Goal: Information Seeking & Learning: Learn about a topic

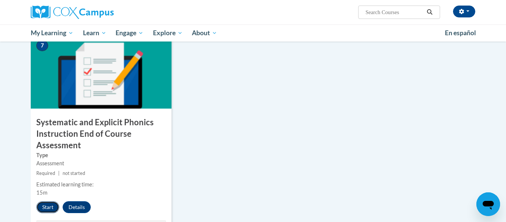
click at [54, 210] on button "Start" at bounding box center [47, 207] width 23 height 12
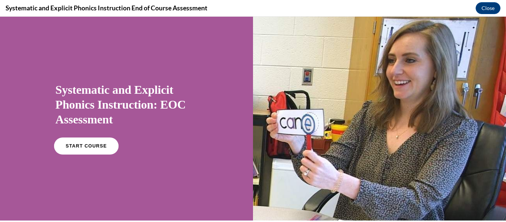
click at [105, 150] on link "START COURSE" at bounding box center [86, 145] width 64 height 17
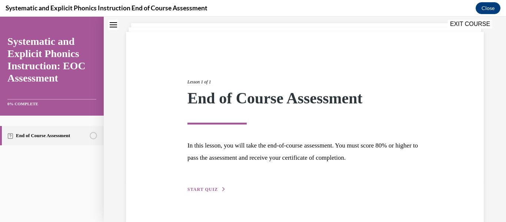
scroll to position [57, 0]
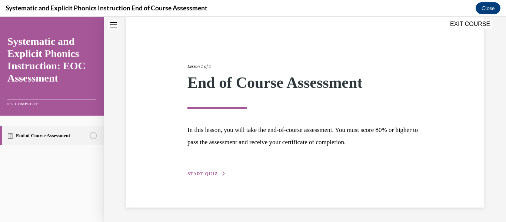
click at [195, 174] on span "START QUIZ" at bounding box center [202, 173] width 30 height 5
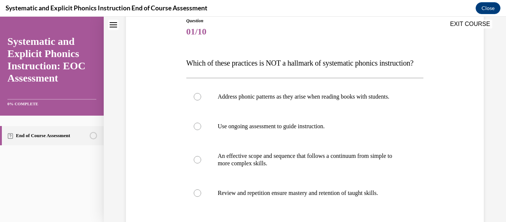
scroll to position [92, 0]
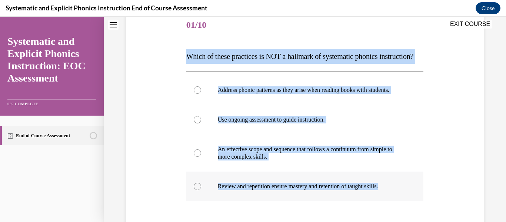
drag, startPoint x: 187, startPoint y: 57, endPoint x: 392, endPoint y: 203, distance: 252.1
click at [392, 203] on div "Question 01/10 Which of these practices is NOT a hallmark of systematic phonics…" at bounding box center [304, 152] width 237 height 282
click at [392, 190] on p "Review and repetition ensure mastery and retention of taught skills." at bounding box center [311, 186] width 187 height 7
drag, startPoint x: 392, startPoint y: 203, endPoint x: 180, endPoint y: 58, distance: 256.7
click at [180, 58] on div "Question 01/10 Which of these practices is NOT a hallmark of systematic phonics…" at bounding box center [305, 141] width 362 height 305
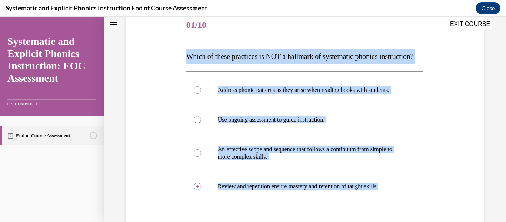
drag, startPoint x: 133, startPoint y: 93, endPoint x: 149, endPoint y: 82, distance: 19.9
click at [134, 93] on div "Question 01/10 Which of these practices is NOT a hallmark of systematic phonics…" at bounding box center [305, 141] width 362 height 305
click at [251, 105] on div at bounding box center [304, 90] width 237 height 30
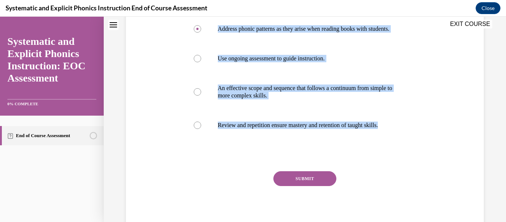
click at [298, 186] on button "SUBMIT" at bounding box center [304, 178] width 63 height 15
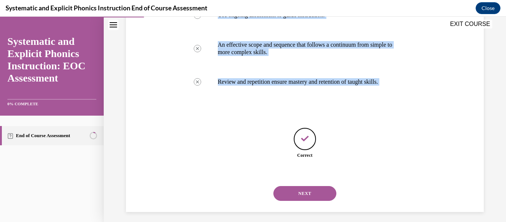
scroll to position [216, 0]
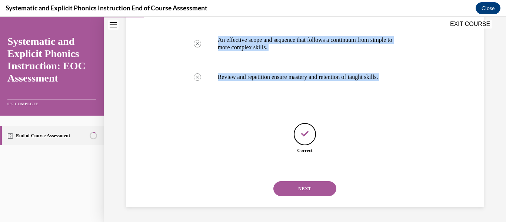
click at [311, 193] on button "NEXT" at bounding box center [304, 188] width 63 height 15
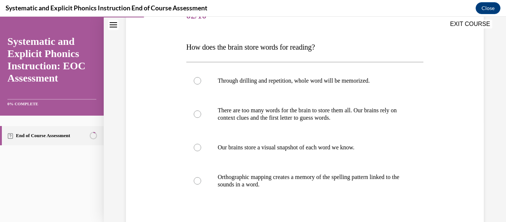
scroll to position [121, 0]
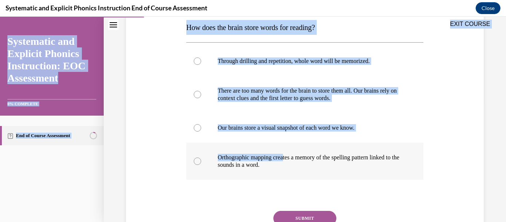
drag, startPoint x: 185, startPoint y: 26, endPoint x: 287, endPoint y: 157, distance: 165.5
click at [287, 157] on div "EXIT COURSE Systematic and Explicit Phonics Instruction: EOC Assessment 0% COMP…" at bounding box center [253, 119] width 506 height 205
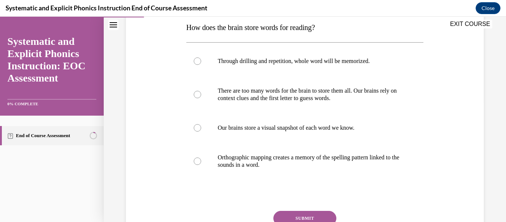
click at [206, 193] on div at bounding box center [304, 195] width 237 height 9
click at [285, 171] on div at bounding box center [304, 161] width 237 height 37
click at [315, 216] on button "SUBMIT" at bounding box center [304, 218] width 63 height 15
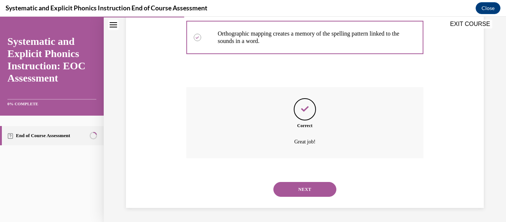
scroll to position [246, 0]
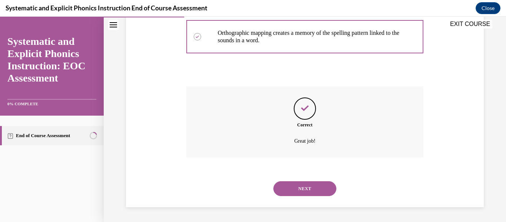
click at [304, 194] on button "NEXT" at bounding box center [304, 188] width 63 height 15
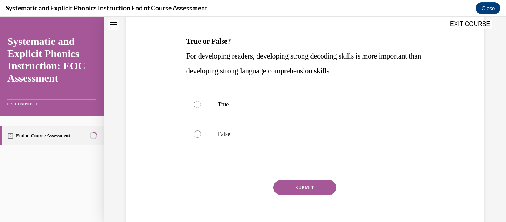
scroll to position [107, 0]
click at [235, 106] on p "True" at bounding box center [311, 104] width 187 height 7
click at [301, 194] on button "SUBMIT" at bounding box center [304, 187] width 63 height 15
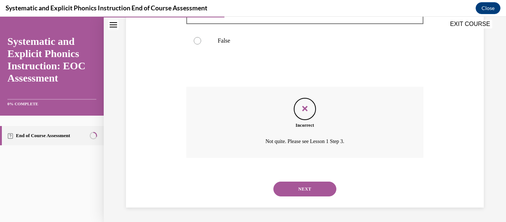
scroll to position [201, 0]
click at [304, 191] on button "NEXT" at bounding box center [304, 188] width 63 height 15
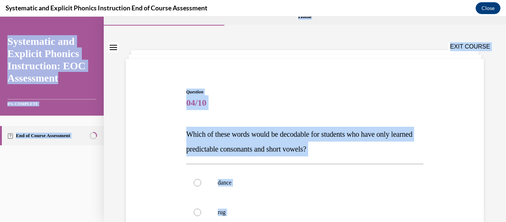
scroll to position [0, 0]
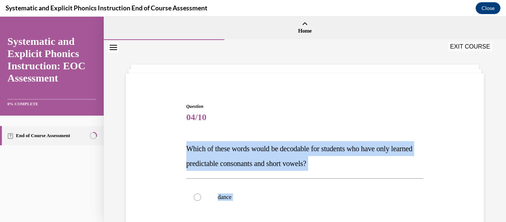
drag, startPoint x: 245, startPoint y: 166, endPoint x: 183, endPoint y: 152, distance: 64.3
copy div "Which of these words would be decodable for students who have only learned pred…"
click at [233, 103] on span "Question" at bounding box center [304, 106] width 237 height 7
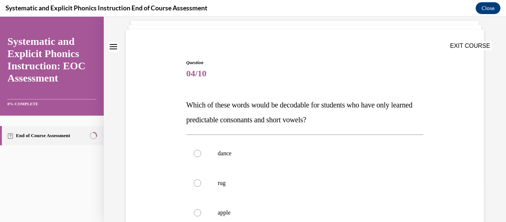
scroll to position [145, 0]
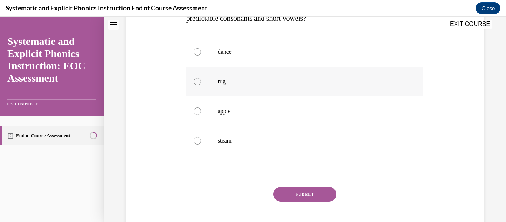
click at [224, 80] on p "rug" at bounding box center [311, 81] width 187 height 7
click at [308, 189] on button "SUBMIT" at bounding box center [304, 194] width 63 height 15
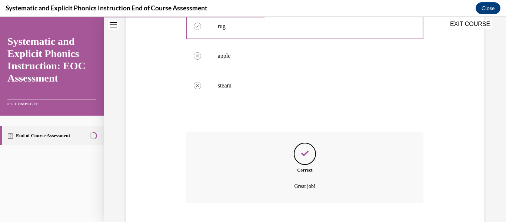
scroll to position [246, 0]
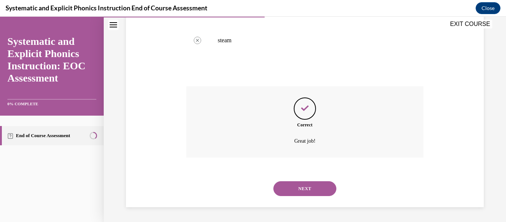
click at [309, 189] on button "NEXT" at bounding box center [304, 188] width 63 height 15
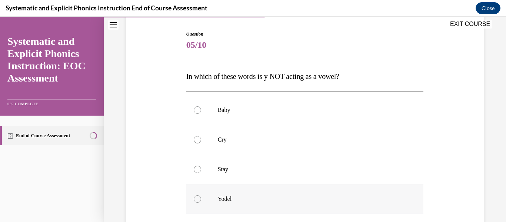
scroll to position [72, 0]
click at [233, 199] on p "Yodel" at bounding box center [311, 199] width 187 height 7
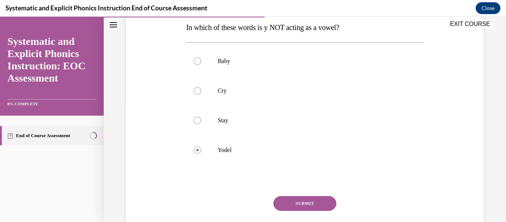
click at [301, 205] on button "SUBMIT" at bounding box center [304, 203] width 63 height 15
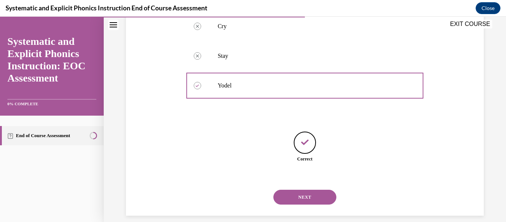
scroll to position [194, 0]
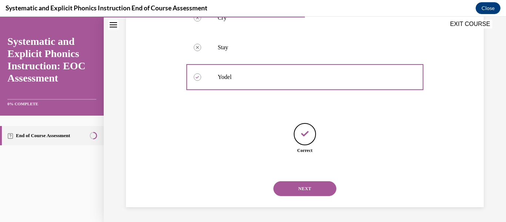
click at [296, 193] on button "NEXT" at bounding box center [304, 188] width 63 height 15
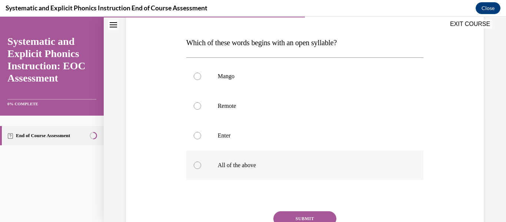
scroll to position [102, 0]
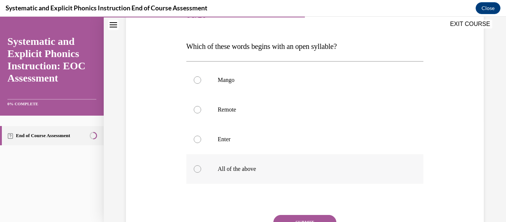
click at [272, 177] on div at bounding box center [304, 169] width 237 height 30
click at [314, 219] on button "SUBMIT" at bounding box center [304, 222] width 63 height 15
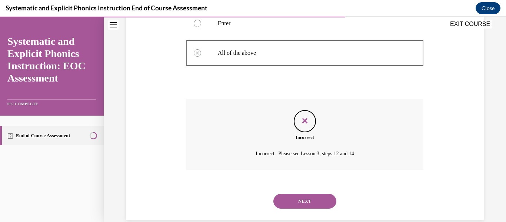
scroll to position [231, 0]
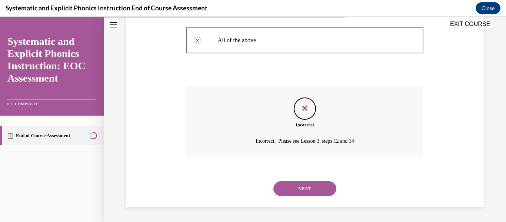
click at [298, 189] on button "NEXT" at bounding box center [304, 188] width 63 height 15
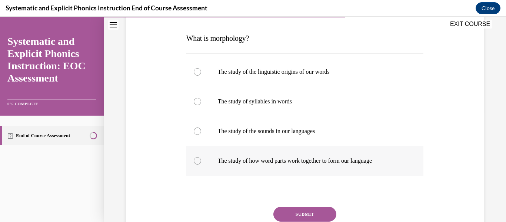
scroll to position [105, 0]
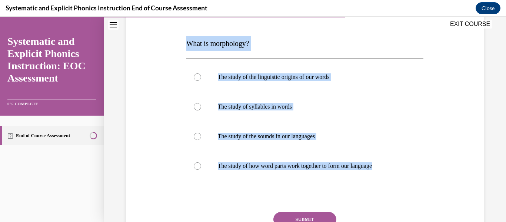
drag, startPoint x: 391, startPoint y: 169, endPoint x: 185, endPoint y: 44, distance: 240.8
click at [185, 45] on div "Question 07/10 What is morphology? The study of the linguistic origins of our w…" at bounding box center [305, 130] width 241 height 286
copy div "What is morphology? The study of the linguistic origins of our words The study …"
click at [239, 167] on p "The study of how word parts work together to form our language" at bounding box center [311, 165] width 187 height 7
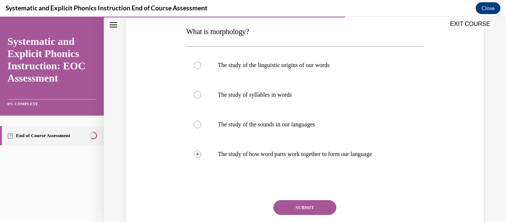
click at [303, 202] on button "SUBMIT" at bounding box center [304, 207] width 63 height 15
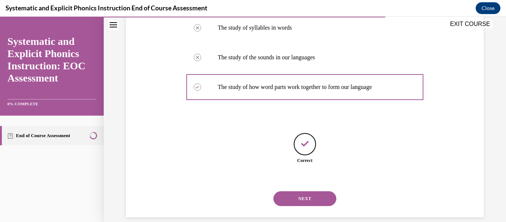
scroll to position [194, 0]
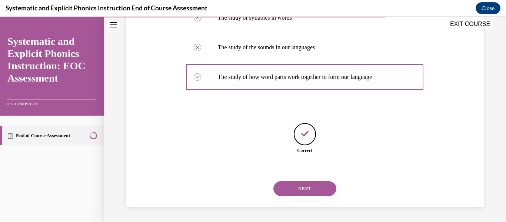
click at [301, 196] on button "NEXT" at bounding box center [304, 188] width 63 height 15
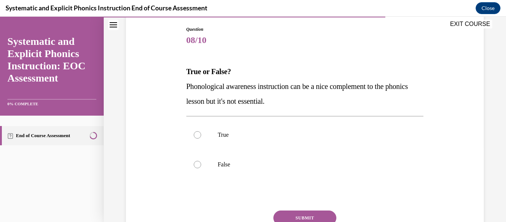
scroll to position [78, 0]
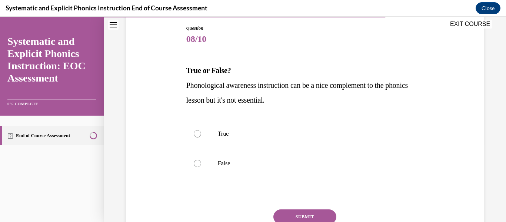
drag, startPoint x: 235, startPoint y: 147, endPoint x: 190, endPoint y: 98, distance: 66.9
click at [190, 98] on div "Question 08/10 True or False? Phonological awareness instruction can be a nice …" at bounding box center [304, 147] width 237 height 245
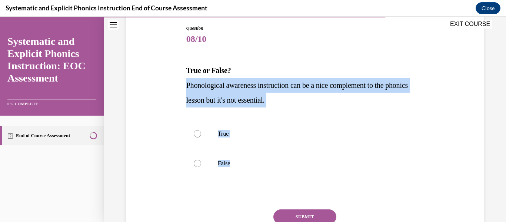
drag, startPoint x: 184, startPoint y: 84, endPoint x: 277, endPoint y: 182, distance: 135.0
click at [277, 182] on div "Question 08/10 True or False? Phonological awareness instruction can be a nice …" at bounding box center [305, 136] width 362 height 267
copy div "Phonological awareness instruction can be a nice complement to the phonics less…"
click at [218, 168] on div at bounding box center [304, 164] width 237 height 30
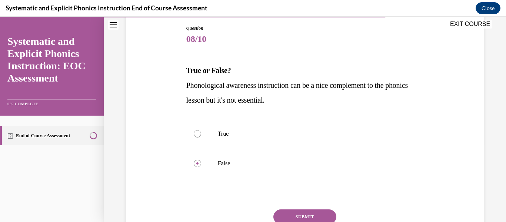
click at [305, 216] on button "SUBMIT" at bounding box center [304, 216] width 63 height 15
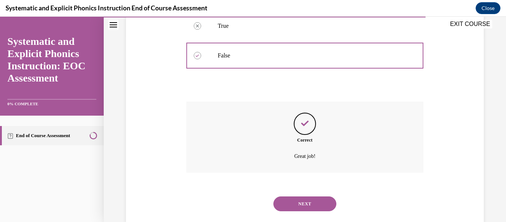
scroll to position [186, 0]
click at [305, 206] on button "NEXT" at bounding box center [304, 203] width 63 height 15
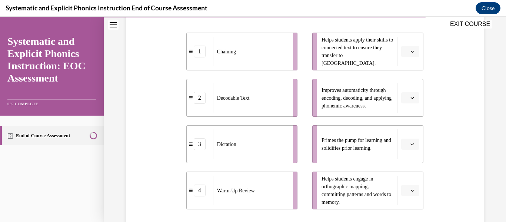
scroll to position [167, 0]
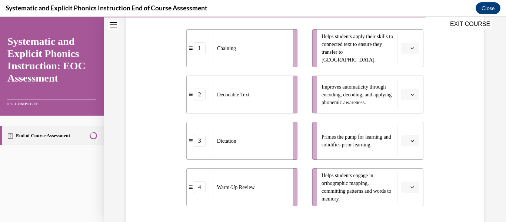
click at [416, 189] on button "button" at bounding box center [410, 187] width 18 height 11
click at [408, 131] on div "1" at bounding box center [409, 126] width 19 height 15
click at [411, 48] on icon "button" at bounding box center [412, 48] width 3 height 2
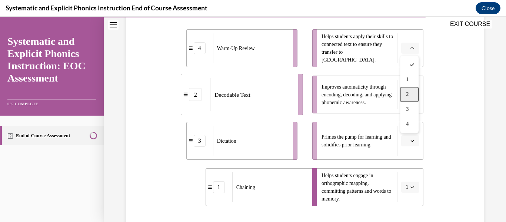
click at [414, 92] on div "2" at bounding box center [409, 94] width 19 height 15
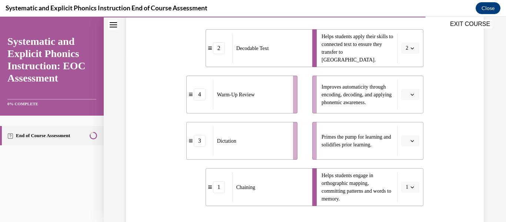
click at [412, 141] on icon "button" at bounding box center [413, 141] width 4 height 4
click at [411, 121] on div "4" at bounding box center [409, 124] width 19 height 15
click at [415, 98] on button "button" at bounding box center [410, 94] width 18 height 11
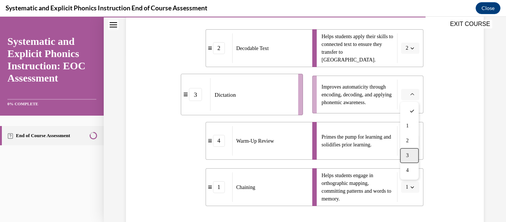
click at [414, 152] on div "3" at bounding box center [409, 155] width 19 height 15
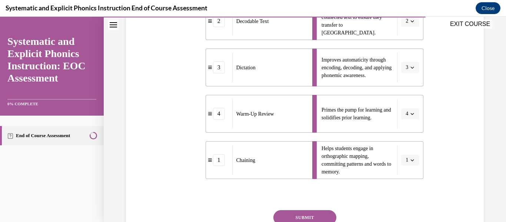
scroll to position [225, 0]
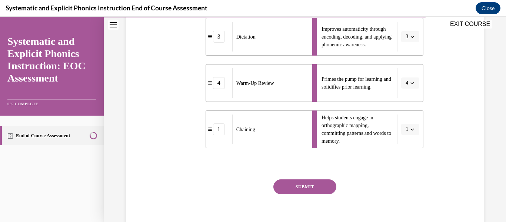
click at [293, 183] on button "SUBMIT" at bounding box center [304, 186] width 63 height 15
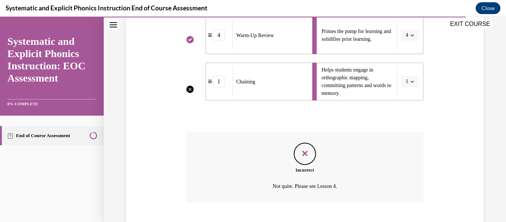
scroll to position [318, 0]
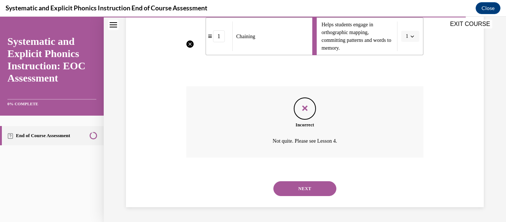
click at [300, 188] on button "NEXT" at bounding box center [304, 188] width 63 height 15
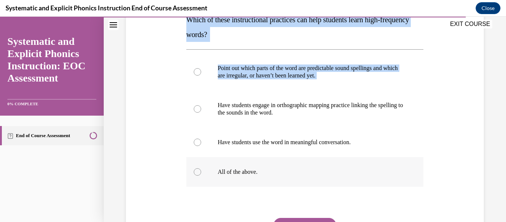
scroll to position [151, 0]
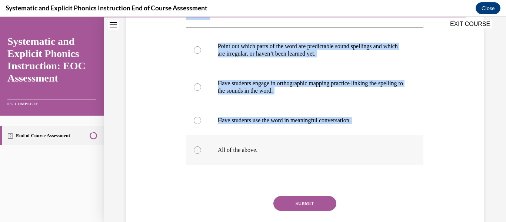
drag, startPoint x: 185, startPoint y: 79, endPoint x: 270, endPoint y: 153, distance: 113.0
click at [270, 153] on div "Question 10/10 Which of these instructional practices can help students learn h…" at bounding box center [305, 99] width 241 height 316
copy div "Which of these instructional practices can help students learn high-frequency w…"
click at [223, 156] on div at bounding box center [304, 150] width 237 height 30
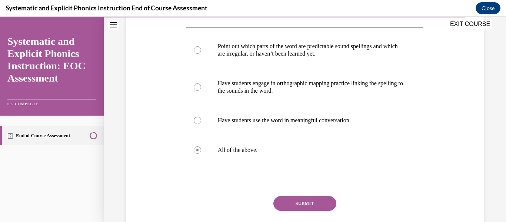
click at [293, 205] on button "SUBMIT" at bounding box center [304, 203] width 63 height 15
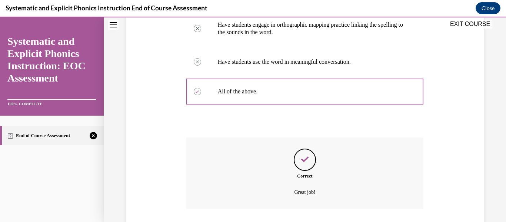
scroll to position [260, 0]
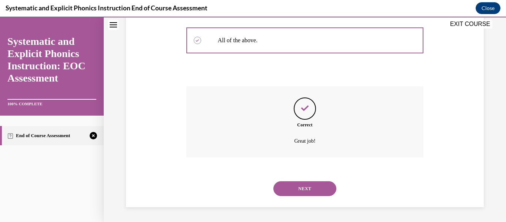
click at [309, 184] on button "NEXT" at bounding box center [304, 188] width 63 height 15
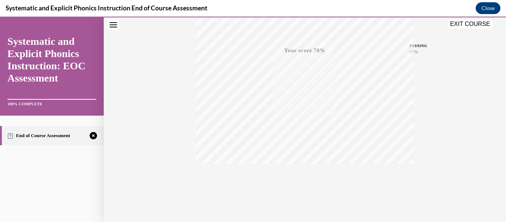
scroll to position [175, 0]
click at [302, 174] on icon "button" at bounding box center [305, 177] width 26 height 8
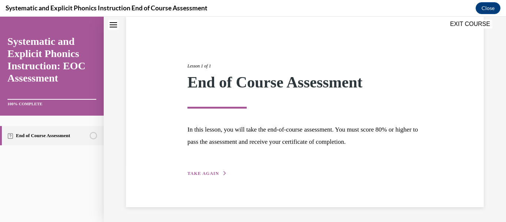
scroll to position [57, 0]
click at [205, 175] on span "TAKE AGAIN" at bounding box center [202, 173] width 31 height 5
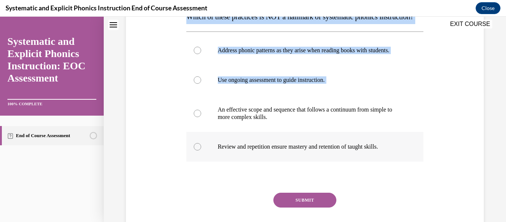
scroll to position [133, 0]
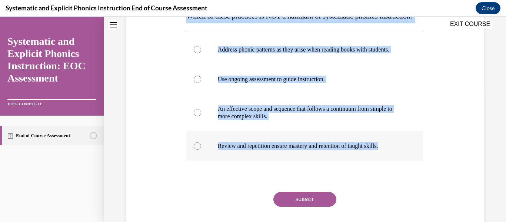
drag, startPoint x: 187, startPoint y: 48, endPoint x: 401, endPoint y: 160, distance: 241.6
click at [401, 160] on div "Question 01/10 Which of these practices is NOT a hallmark of systematic phonics…" at bounding box center [304, 111] width 237 height 282
copy div "Which of these practices is NOT a hallmark of systematic phonics instruction? A…"
click at [253, 53] on p "Address phonic patterns as they arise when reading books with students." at bounding box center [311, 49] width 187 height 7
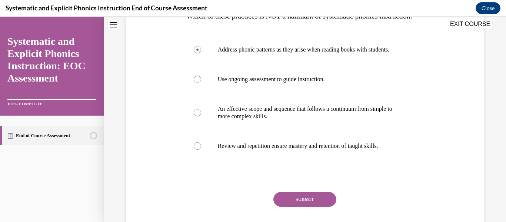
click at [297, 207] on button "SUBMIT" at bounding box center [304, 199] width 63 height 15
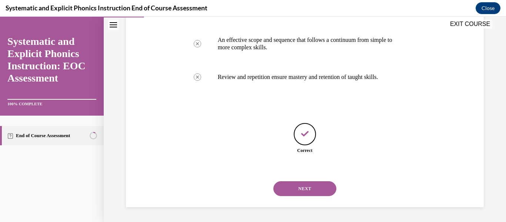
scroll to position [216, 0]
click at [297, 189] on button "NEXT" at bounding box center [304, 188] width 63 height 15
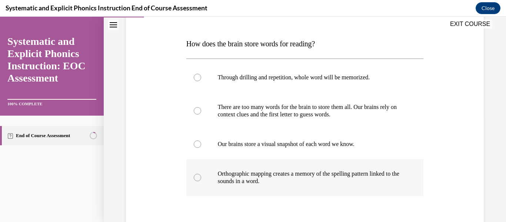
scroll to position [106, 0]
drag, startPoint x: 284, startPoint y: 176, endPoint x: 251, endPoint y: 167, distance: 34.1
click at [251, 167] on div "Orthographic mapping creates a memory of the spelling pattern linked to the sou…" at bounding box center [304, 176] width 237 height 37
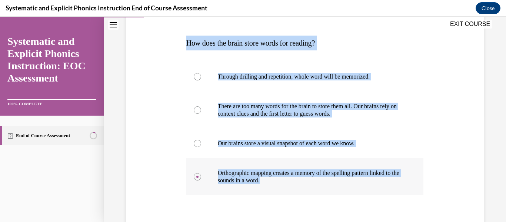
drag, startPoint x: 186, startPoint y: 44, endPoint x: 277, endPoint y: 178, distance: 161.1
click at [277, 178] on div "Question 02/10 How does the brain store words for reading? Through drilling and…" at bounding box center [304, 142] width 237 height 290
copy div "How does the brain store words for reading? Through drilling and repetition, wh…"
click at [252, 200] on div "Question 02/10 How does the brain store words for reading? Through drilling and…" at bounding box center [304, 142] width 237 height 290
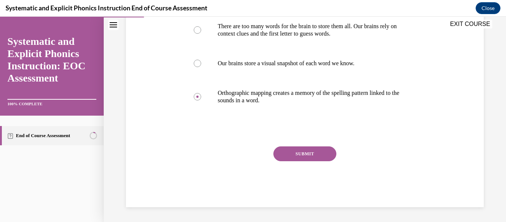
click at [299, 154] on button "SUBMIT" at bounding box center [304, 153] width 63 height 15
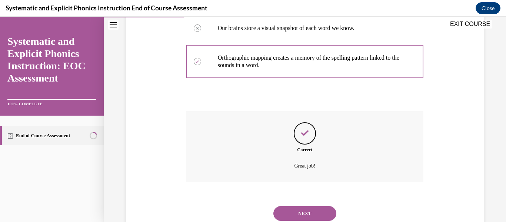
scroll to position [246, 0]
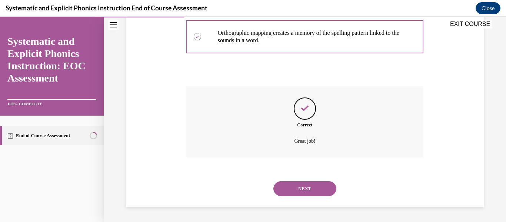
click at [311, 191] on button "NEXT" at bounding box center [304, 188] width 63 height 15
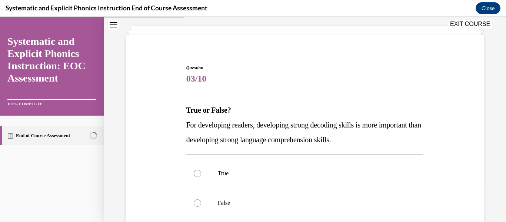
scroll to position [45, 0]
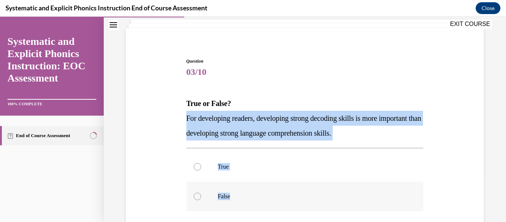
drag, startPoint x: 187, startPoint y: 119, endPoint x: 292, endPoint y: 198, distance: 131.1
click at [292, 198] on div "Question 03/10 True or False? For developing readers, developing strong decodin…" at bounding box center [304, 180] width 237 height 245
copy div "For developing readers, developing strong decoding skills is more important tha…"
click at [230, 200] on div at bounding box center [304, 197] width 237 height 30
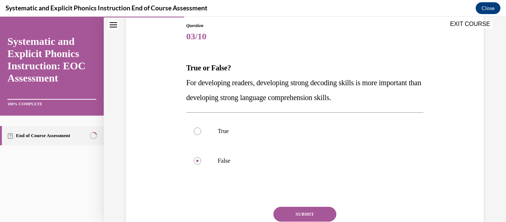
click at [290, 215] on button "SUBMIT" at bounding box center [304, 214] width 63 height 15
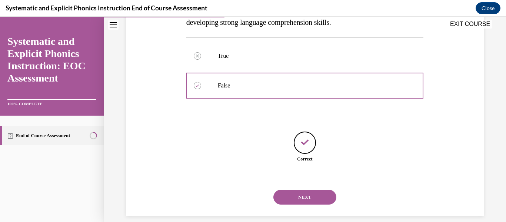
scroll to position [164, 0]
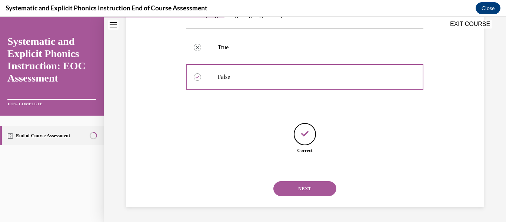
click at [294, 195] on button "NEXT" at bounding box center [304, 188] width 63 height 15
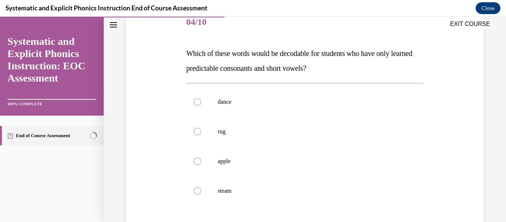
scroll to position [97, 0]
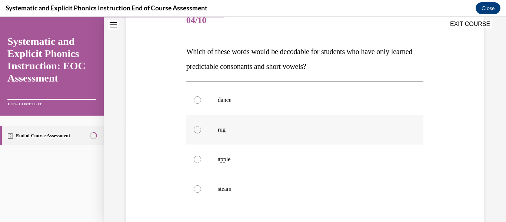
click at [210, 130] on div at bounding box center [304, 130] width 237 height 30
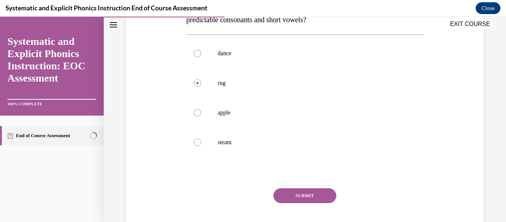
click at [288, 193] on button "SUBMIT" at bounding box center [304, 195] width 63 height 15
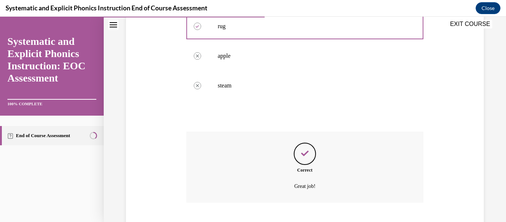
scroll to position [246, 0]
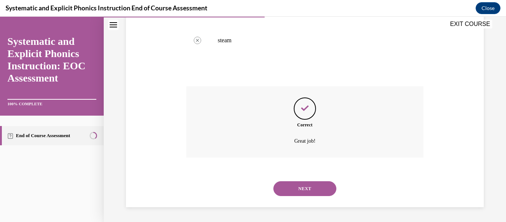
click at [296, 198] on div "NEXT" at bounding box center [304, 189] width 237 height 30
click at [298, 193] on button "NEXT" at bounding box center [304, 188] width 63 height 15
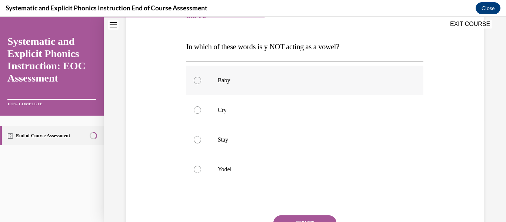
scroll to position [105, 0]
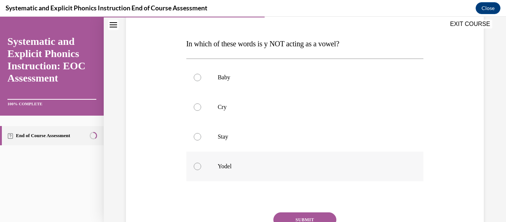
click at [265, 169] on p "Yodel" at bounding box center [311, 166] width 187 height 7
click at [300, 216] on button "SUBMIT" at bounding box center [304, 219] width 63 height 15
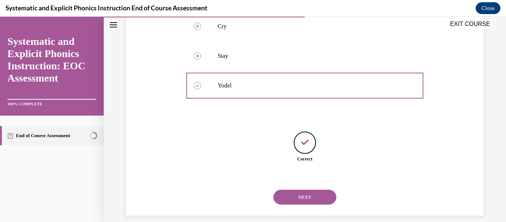
scroll to position [194, 0]
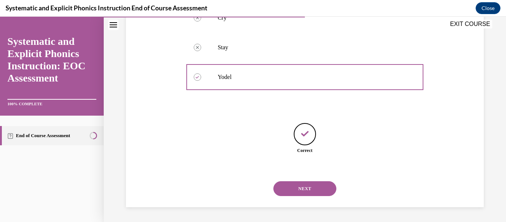
click at [299, 193] on button "NEXT" at bounding box center [304, 188] width 63 height 15
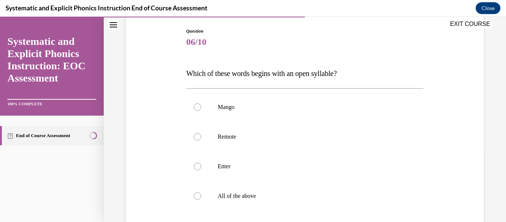
scroll to position [76, 0]
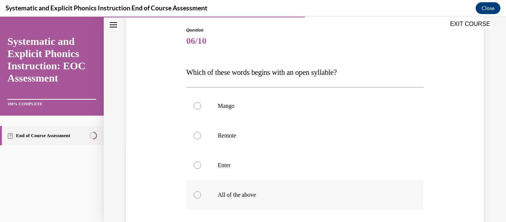
click at [279, 199] on div at bounding box center [304, 195] width 237 height 30
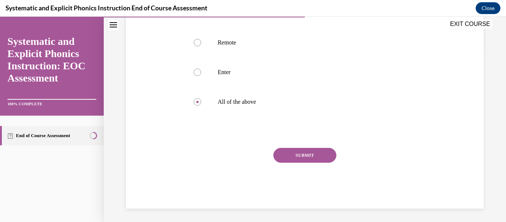
click at [311, 160] on button "SUBMIT" at bounding box center [304, 155] width 63 height 15
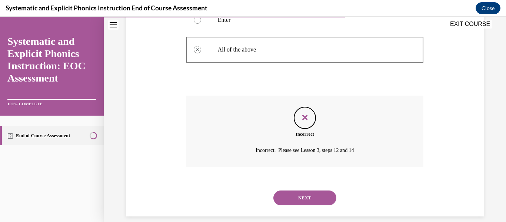
scroll to position [223, 0]
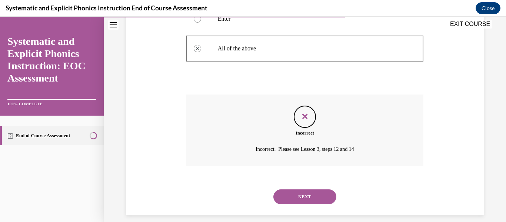
click at [288, 193] on button "NEXT" at bounding box center [304, 196] width 63 height 15
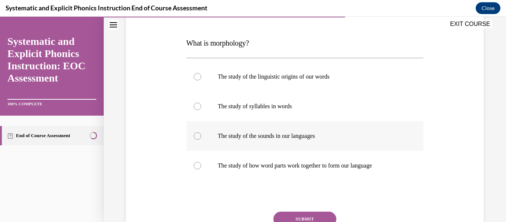
scroll to position [106, 0]
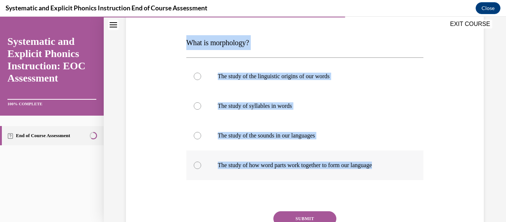
drag, startPoint x: 179, startPoint y: 41, endPoint x: 389, endPoint y: 166, distance: 244.5
click at [389, 166] on div "Question 07/10 What is morphology? The study of the linguistic origins of our w…" at bounding box center [305, 123] width 362 height 297
copy div "What is morphology? The study of the linguistic origins of our words The study …"
click at [258, 165] on p "The study of how word parts work together to form our language" at bounding box center [311, 165] width 187 height 7
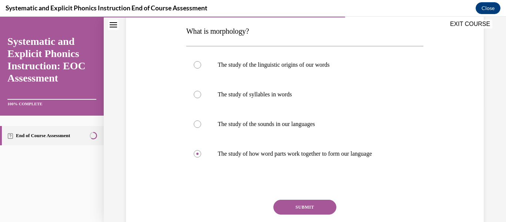
click at [292, 212] on button "SUBMIT" at bounding box center [304, 207] width 63 height 15
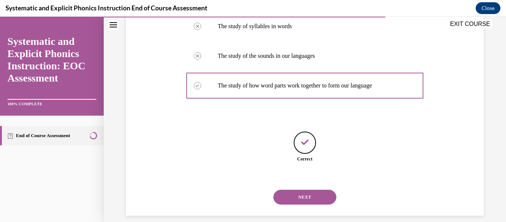
scroll to position [194, 0]
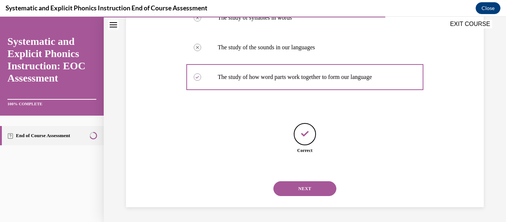
click at [299, 189] on button "NEXT" at bounding box center [304, 188] width 63 height 15
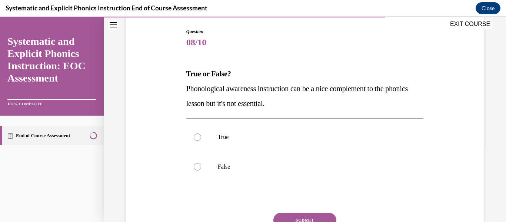
scroll to position [67, 0]
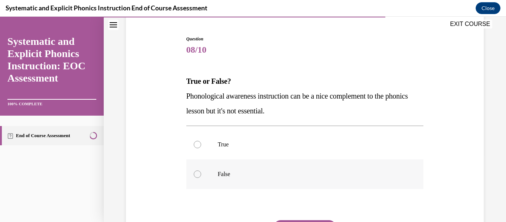
click at [257, 184] on div at bounding box center [304, 174] width 237 height 30
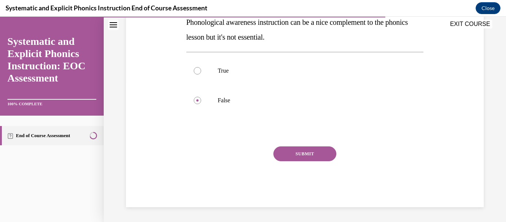
click at [296, 159] on button "SUBMIT" at bounding box center [304, 153] width 63 height 15
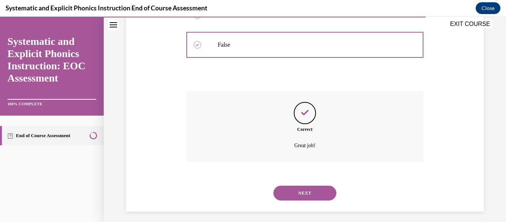
scroll to position [201, 0]
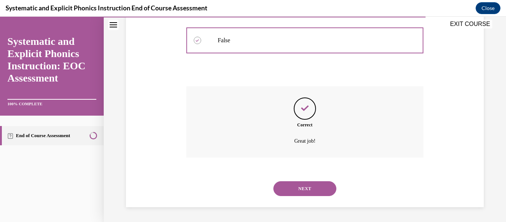
click at [292, 191] on button "NEXT" at bounding box center [304, 188] width 63 height 15
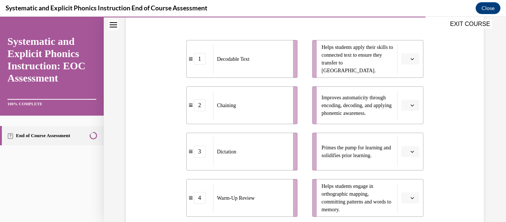
scroll to position [160, 0]
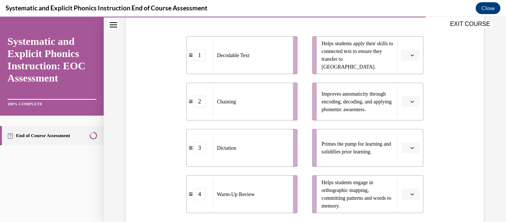
click at [411, 192] on icon "button" at bounding box center [413, 194] width 4 height 4
click at [406, 135] on span "1" at bounding box center [407, 133] width 3 height 6
click at [415, 53] on button "button" at bounding box center [410, 55] width 18 height 11
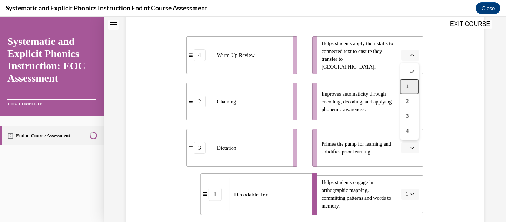
click at [413, 84] on div "1" at bounding box center [409, 86] width 19 height 15
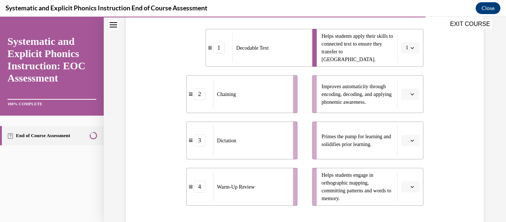
scroll to position [182, 0]
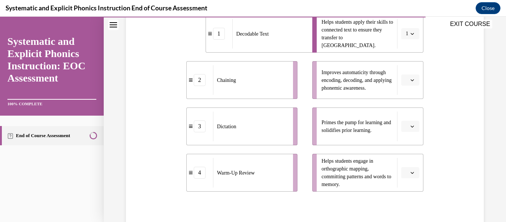
click at [414, 174] on icon "button" at bounding box center [413, 173] width 4 height 4
click at [411, 129] on div "2" at bounding box center [409, 126] width 19 height 15
click at [415, 80] on button "button" at bounding box center [410, 79] width 18 height 11
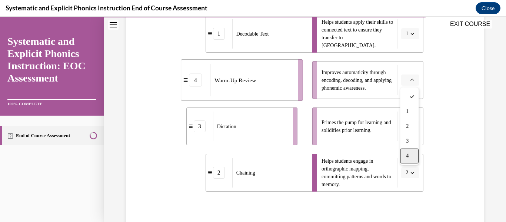
click at [411, 158] on div "4" at bounding box center [409, 156] width 19 height 15
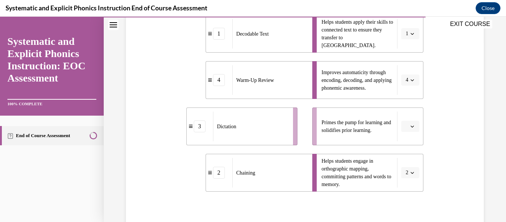
click at [411, 82] on icon "button" at bounding box center [413, 80] width 4 height 4
click at [407, 144] on span "3" at bounding box center [406, 141] width 3 height 6
click at [410, 127] on span "button" at bounding box center [412, 126] width 5 height 5
click at [405, 205] on div "4" at bounding box center [409, 202] width 19 height 15
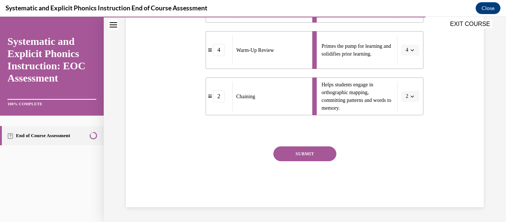
click at [293, 148] on button "SUBMIT" at bounding box center [304, 153] width 63 height 15
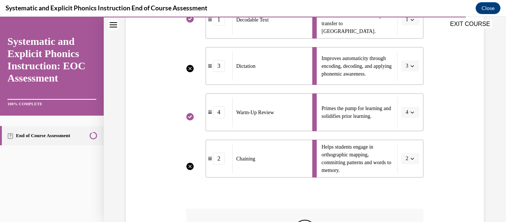
scroll to position [299, 0]
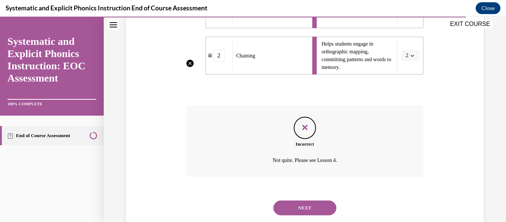
click at [310, 206] on button "NEXT" at bounding box center [304, 207] width 63 height 15
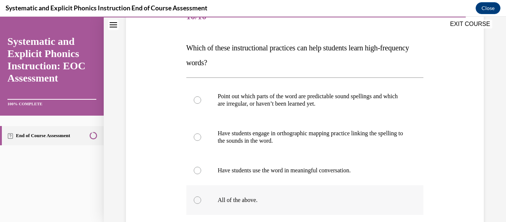
scroll to position [103, 0]
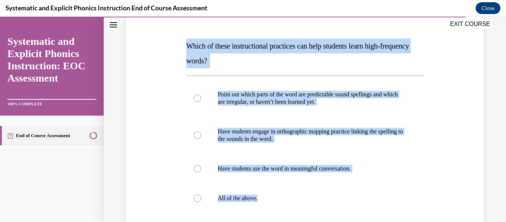
drag, startPoint x: 282, startPoint y: 201, endPoint x: 184, endPoint y: 50, distance: 180.0
click at [185, 50] on div "Question 10/10 Which of these instructional practices can help students learn h…" at bounding box center [305, 147] width 241 height 316
copy div "Which of these instructional practices can help students learn high-frequency w…"
click at [220, 197] on p "All of the above." at bounding box center [311, 198] width 187 height 7
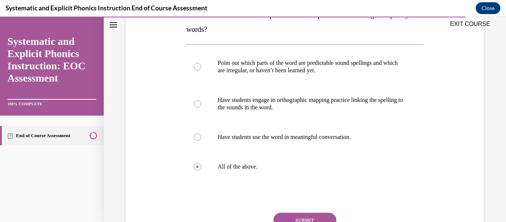
click at [298, 215] on button "SUBMIT" at bounding box center [304, 220] width 63 height 15
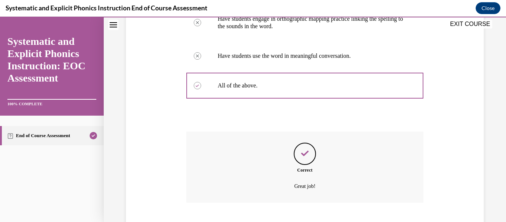
scroll to position [260, 0]
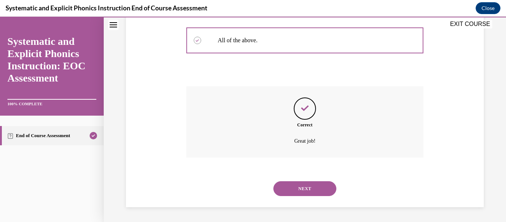
click at [299, 192] on button "NEXT" at bounding box center [304, 188] width 63 height 15
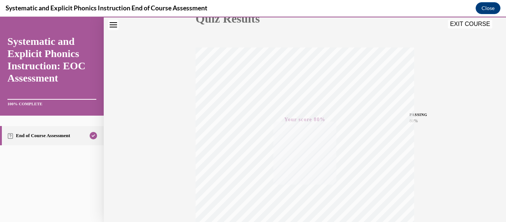
scroll to position [39, 0]
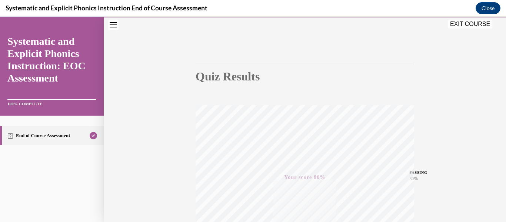
click at [461, 26] on button "EXIT COURSE" at bounding box center [470, 24] width 44 height 9
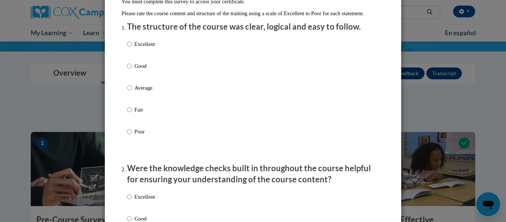
scroll to position [85, 0]
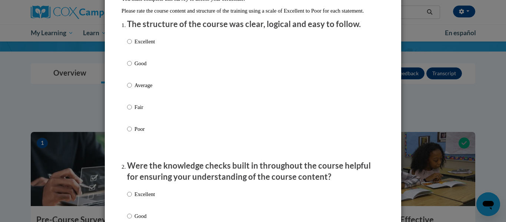
click at [137, 46] on p "Excellent" at bounding box center [144, 41] width 20 height 8
click at [132, 46] on input "Excellent" at bounding box center [129, 41] width 5 height 8
radio input "true"
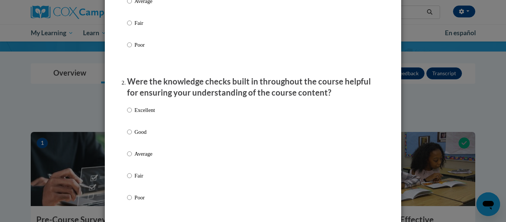
click at [145, 114] on p "Excellent" at bounding box center [144, 110] width 20 height 8
click at [132, 114] on input "Excellent" at bounding box center [129, 110] width 5 height 8
radio input "true"
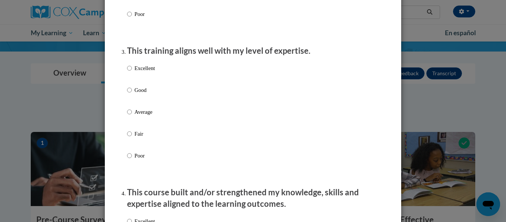
click at [148, 72] on p "Excellent" at bounding box center [144, 68] width 20 height 8
click at [132, 72] on input "Excellent" at bounding box center [129, 68] width 5 height 8
radio input "true"
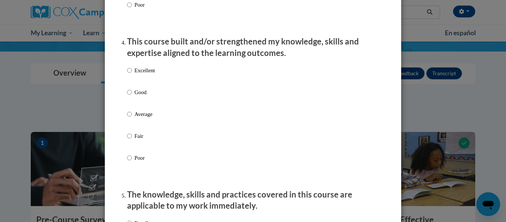
click at [147, 74] on p "Excellent" at bounding box center [144, 70] width 20 height 8
click at [132, 74] on input "Excellent" at bounding box center [129, 70] width 5 height 8
radio input "true"
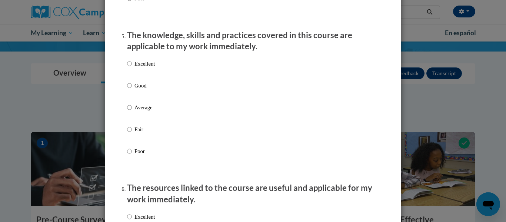
click at [144, 68] on p "Excellent" at bounding box center [144, 64] width 20 height 8
click at [132, 68] on input "Excellent" at bounding box center [129, 64] width 5 height 8
radio input "true"
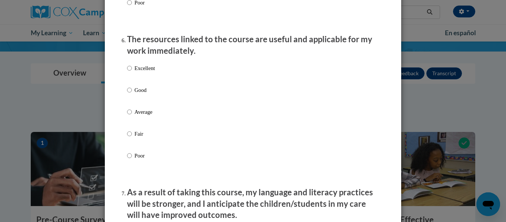
click at [143, 71] on p "Excellent" at bounding box center [144, 68] width 20 height 8
click at [132, 71] on input "Excellent" at bounding box center [129, 68] width 5 height 8
radio input "true"
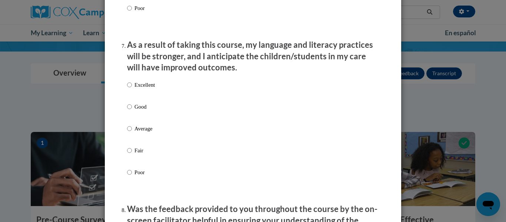
click at [146, 87] on p "Excellent" at bounding box center [144, 85] width 20 height 8
click at [132, 87] on input "Excellent" at bounding box center [129, 85] width 5 height 8
radio input "true"
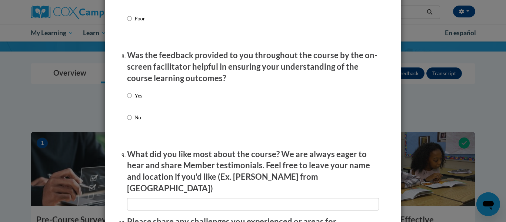
click at [136, 100] on p "Yes" at bounding box center [138, 96] width 8 height 8
click at [132, 100] on input "Yes" at bounding box center [129, 96] width 5 height 8
radio input "true"
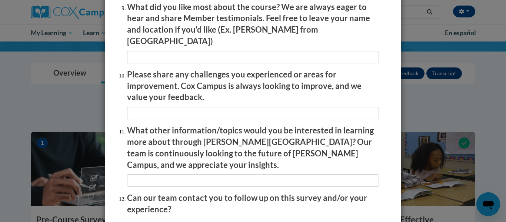
scroll to position [1317, 0]
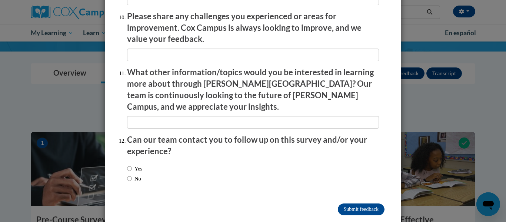
click at [136, 175] on label "No" at bounding box center [134, 179] width 14 height 8
click at [132, 175] on input "No" at bounding box center [129, 179] width 5 height 8
radio input "true"
click at [376, 203] on input "Submit feedback" at bounding box center [361, 209] width 47 height 12
